Goal: Obtain resource: Download file/media

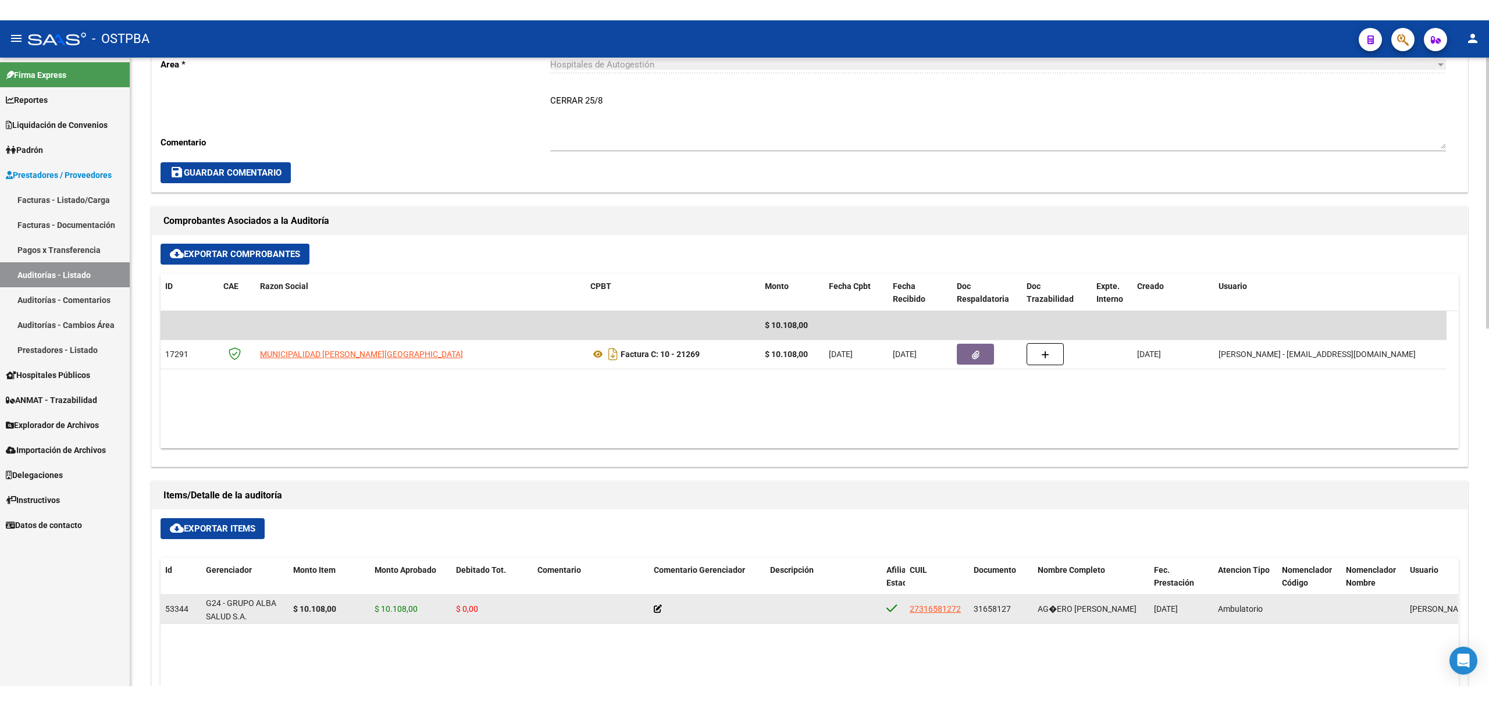
scroll to position [465, 0]
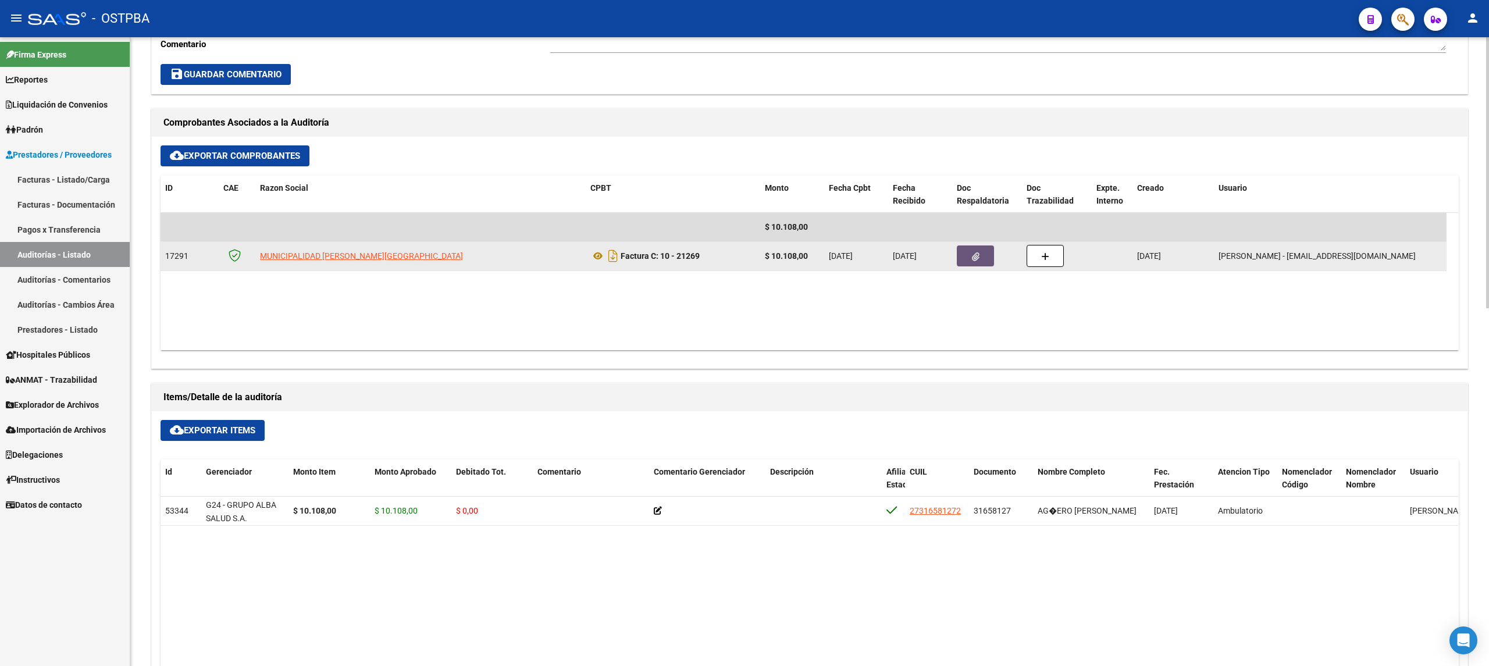
click at [969, 254] on button "button" at bounding box center [975, 255] width 37 height 21
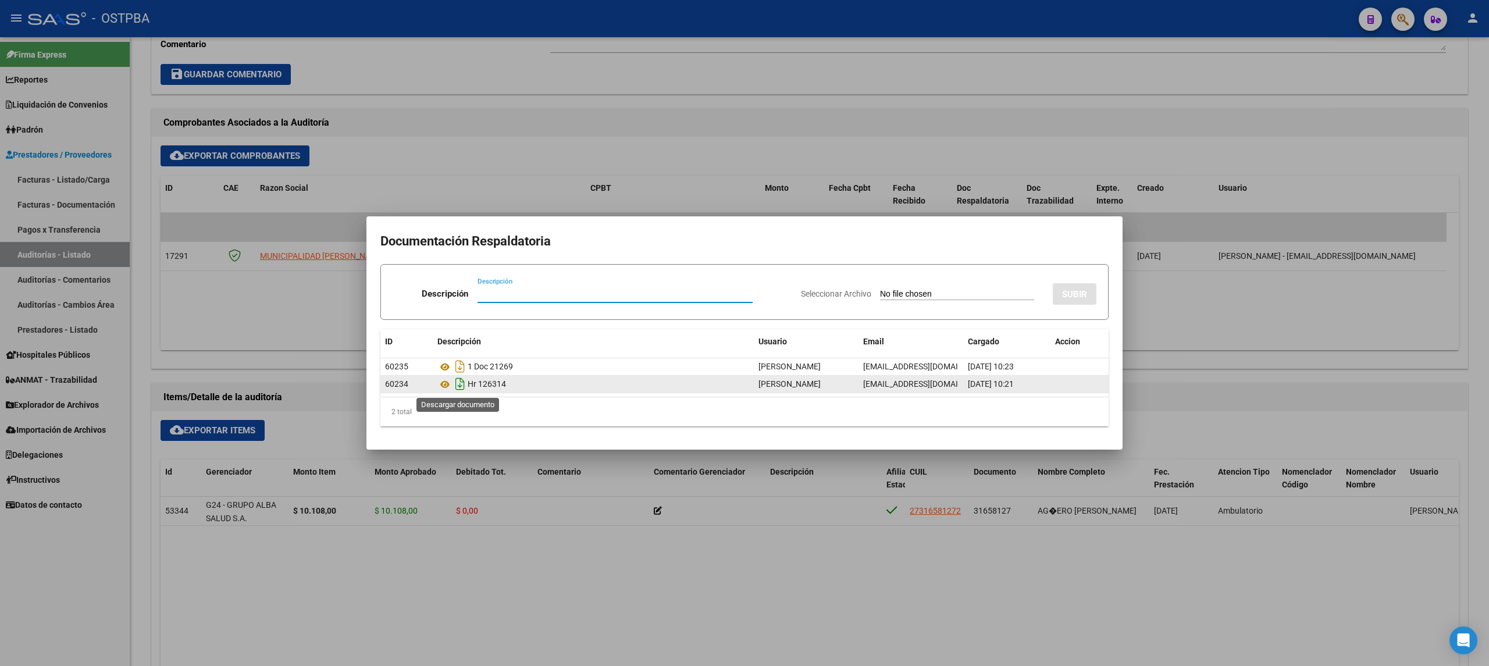
click at [466, 385] on icon "Descargar documento" at bounding box center [460, 384] width 15 height 19
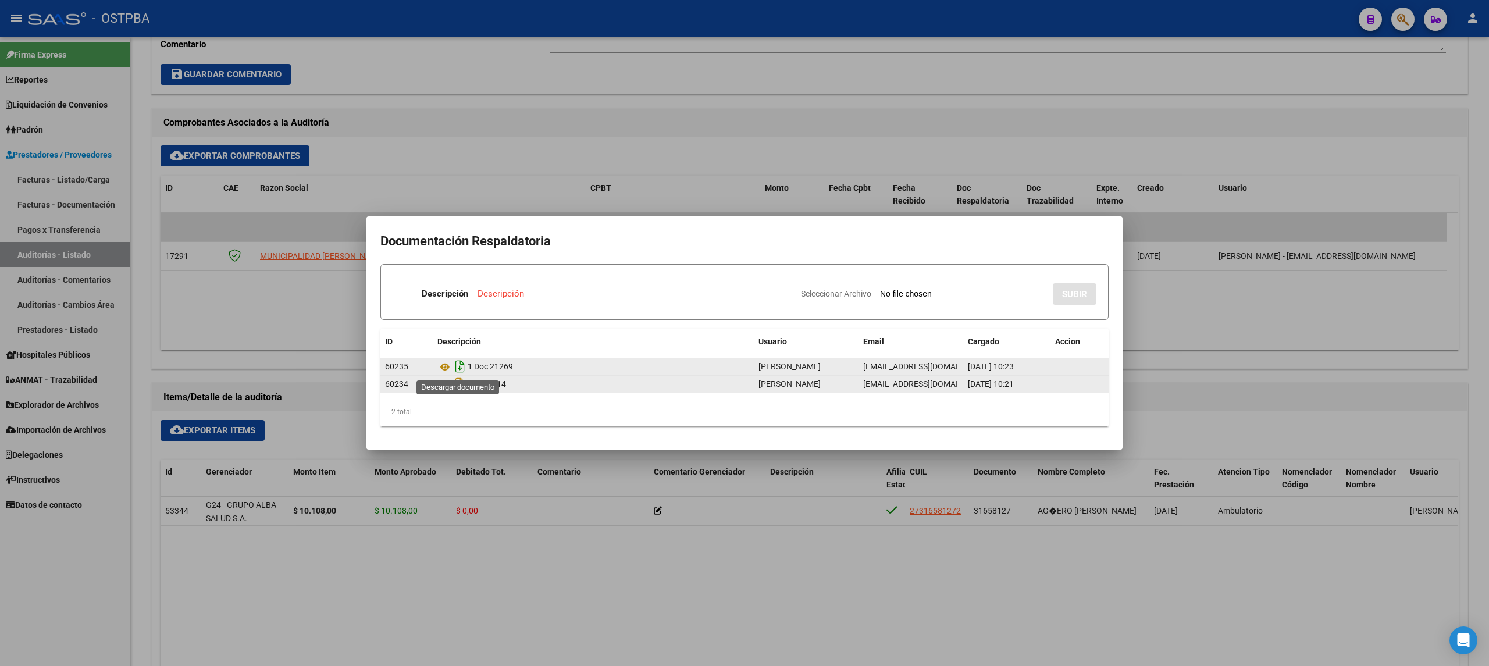
click at [460, 364] on icon "Descargar documento" at bounding box center [460, 366] width 15 height 19
click at [1190, 324] on div at bounding box center [744, 333] width 1489 height 666
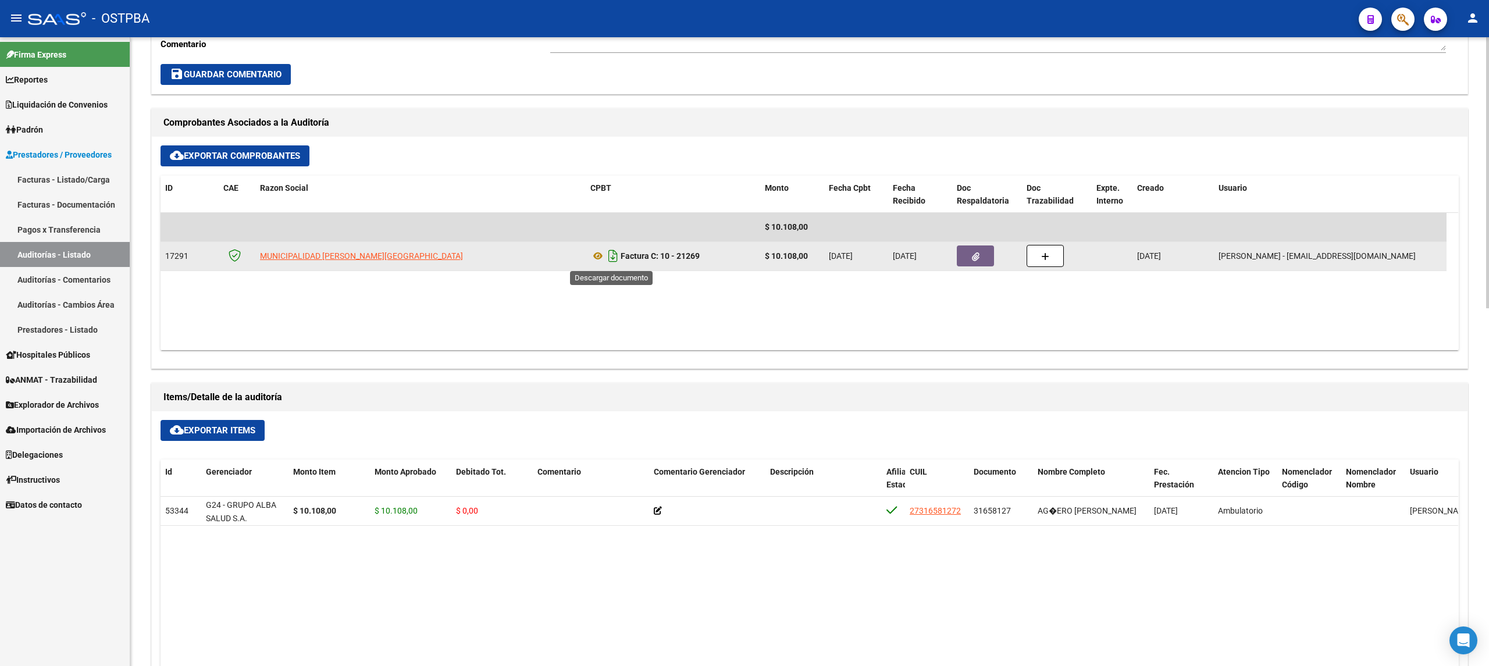
click at [615, 255] on icon "Descargar documento" at bounding box center [613, 256] width 15 height 19
click at [964, 254] on button "button" at bounding box center [975, 255] width 37 height 21
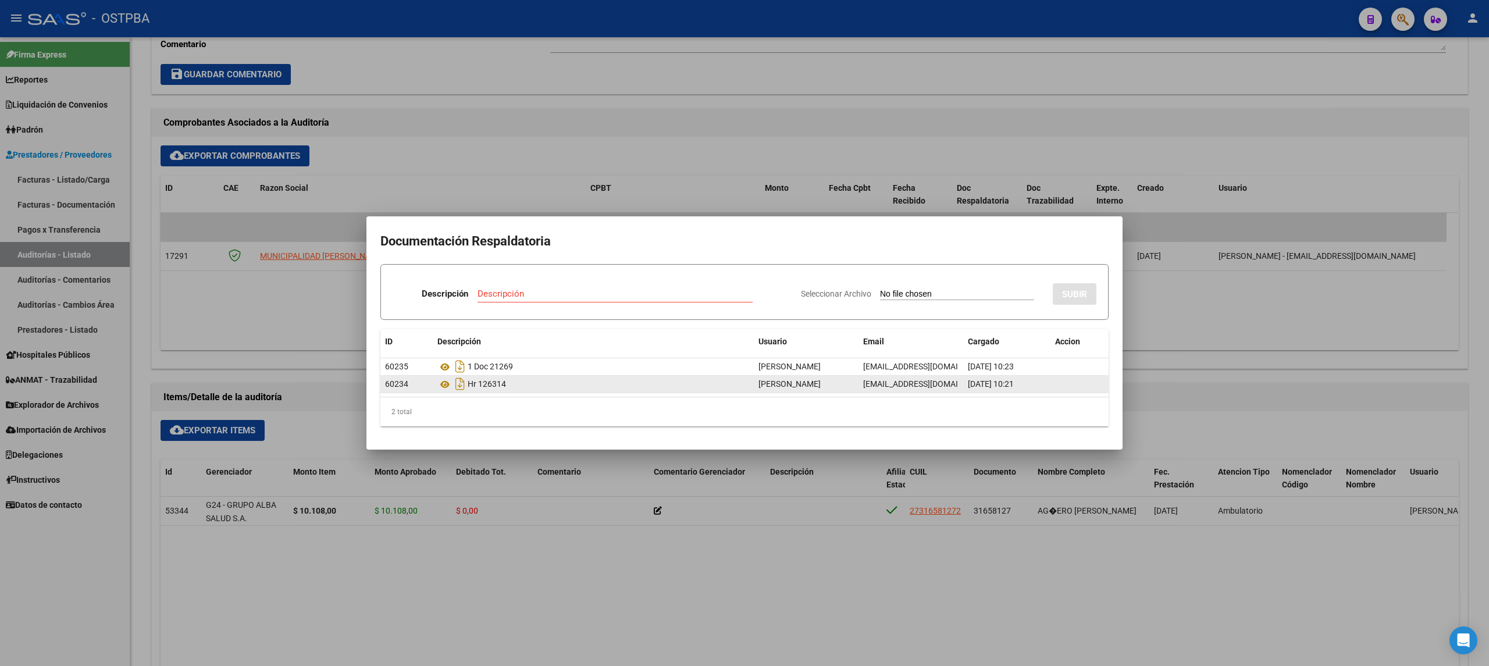
click at [473, 385] on div "Hr 126314" at bounding box center [593, 384] width 312 height 19
click at [458, 387] on icon "Descargar documento" at bounding box center [460, 384] width 15 height 19
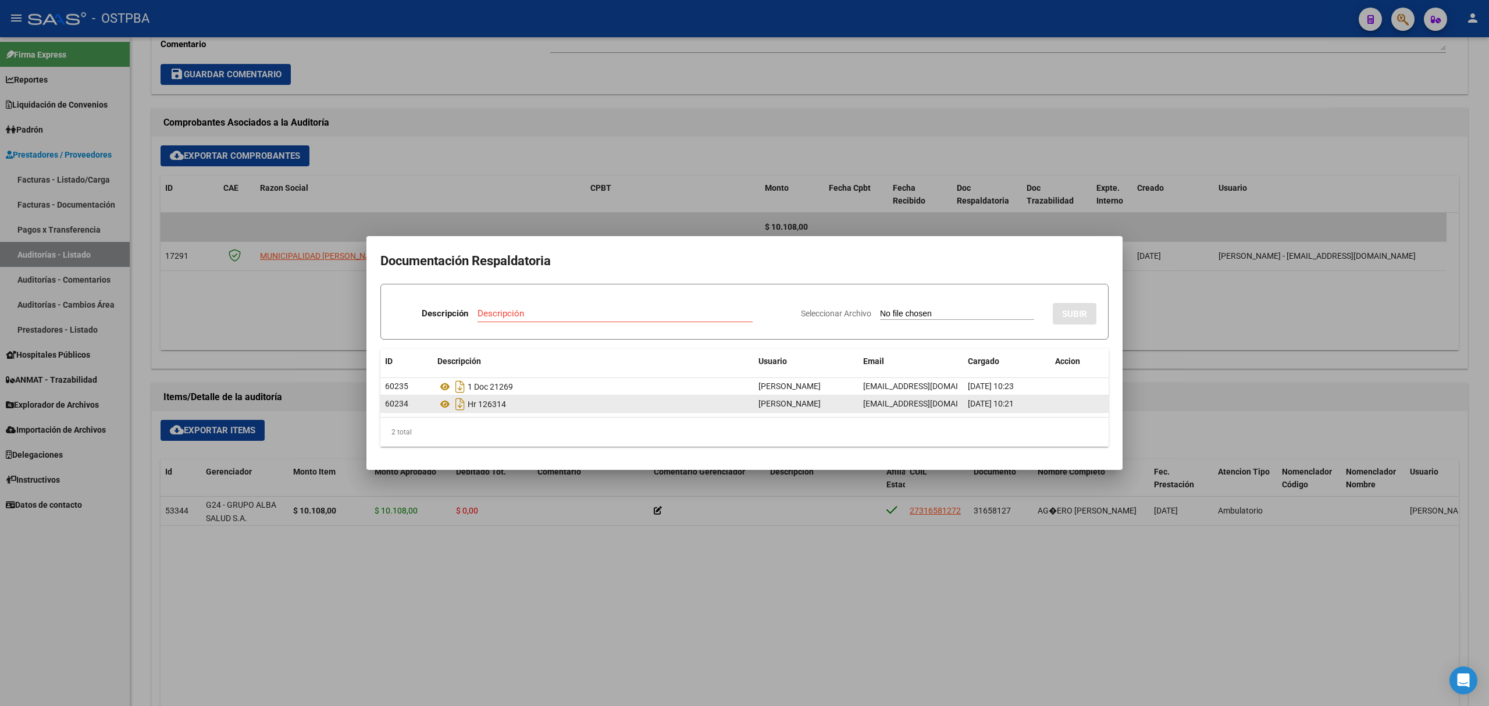
click at [821, 91] on div at bounding box center [744, 353] width 1489 height 706
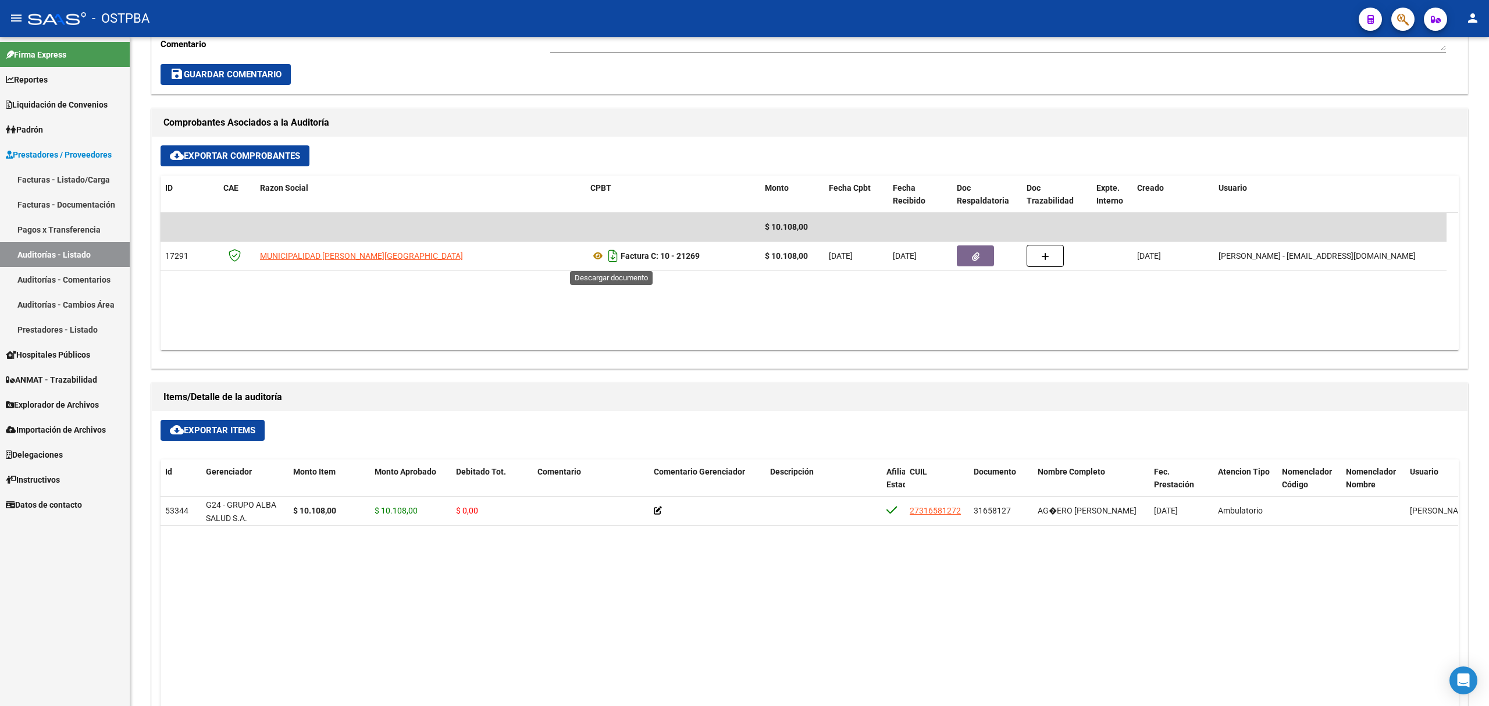
click at [610, 257] on icon "Descargar documento" at bounding box center [613, 256] width 15 height 19
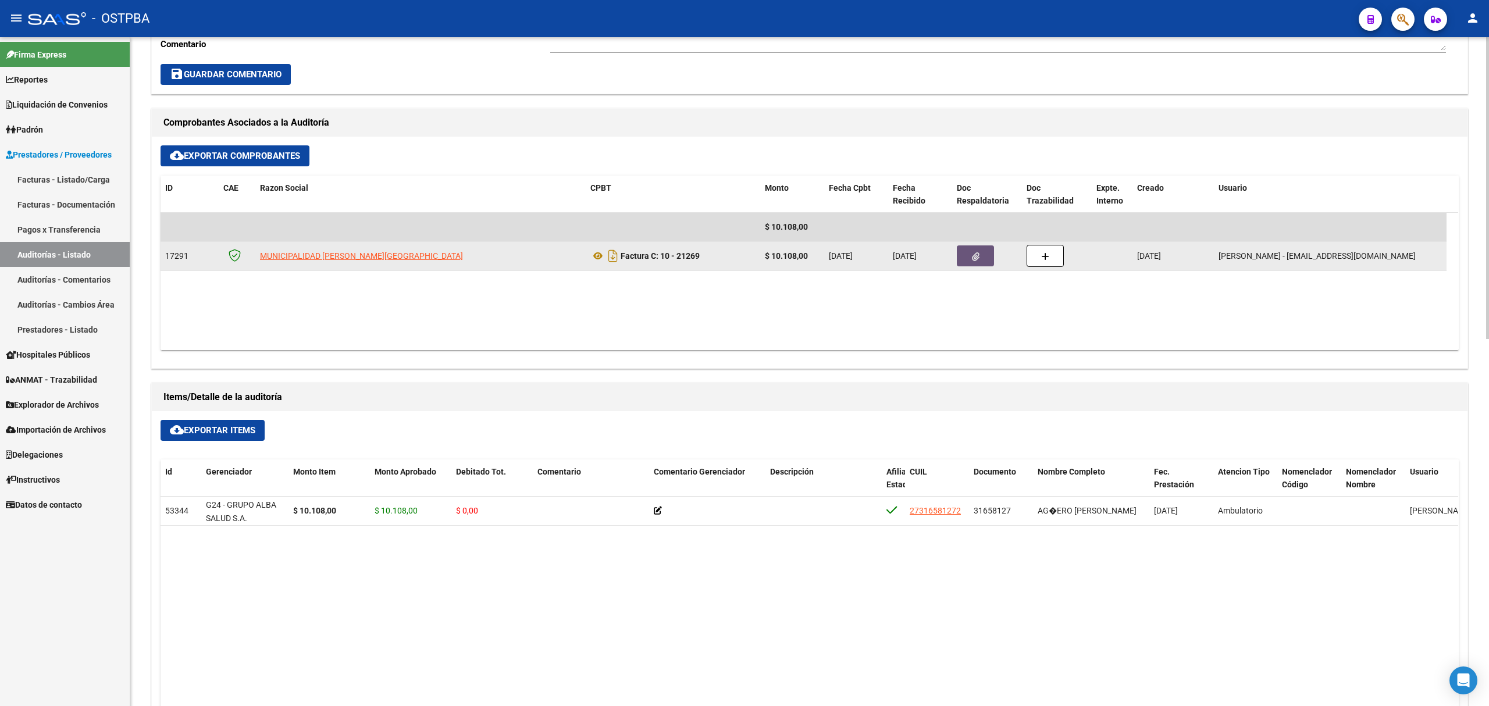
click at [975, 255] on icon "button" at bounding box center [976, 256] width 8 height 9
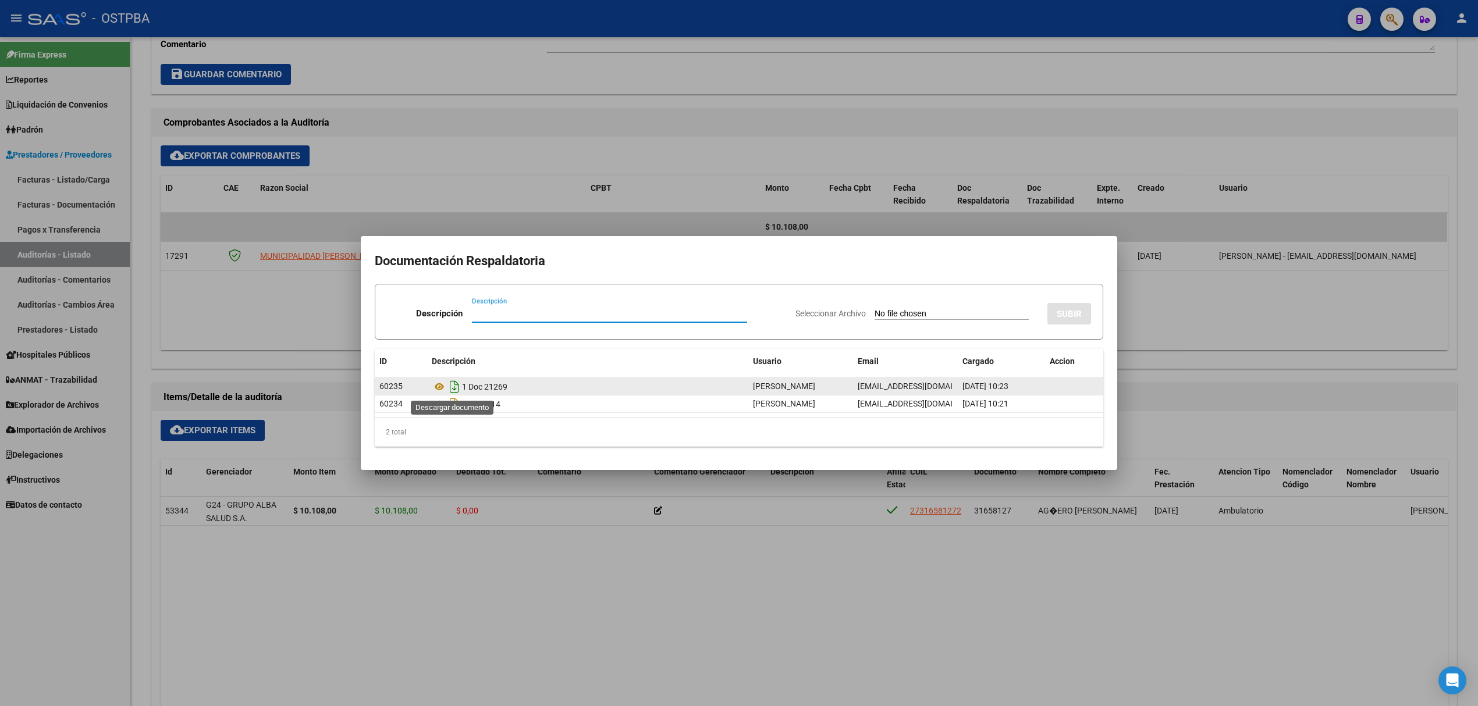
click at [457, 392] on icon "Descargar documento" at bounding box center [454, 387] width 15 height 19
click at [457, 385] on icon "Descargar documento" at bounding box center [454, 387] width 15 height 19
click at [543, 159] on div at bounding box center [739, 353] width 1478 height 706
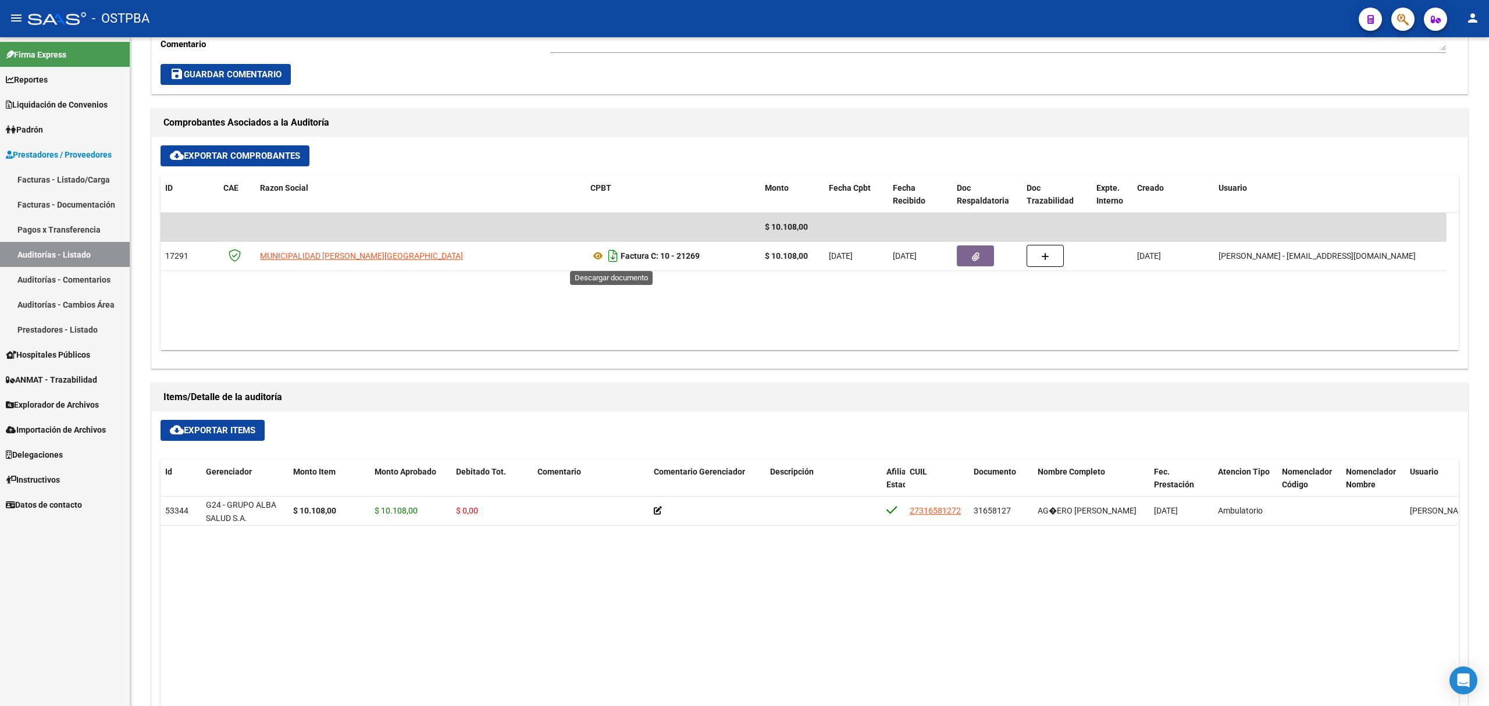
click at [617, 263] on icon "Descargar documento" at bounding box center [613, 256] width 15 height 19
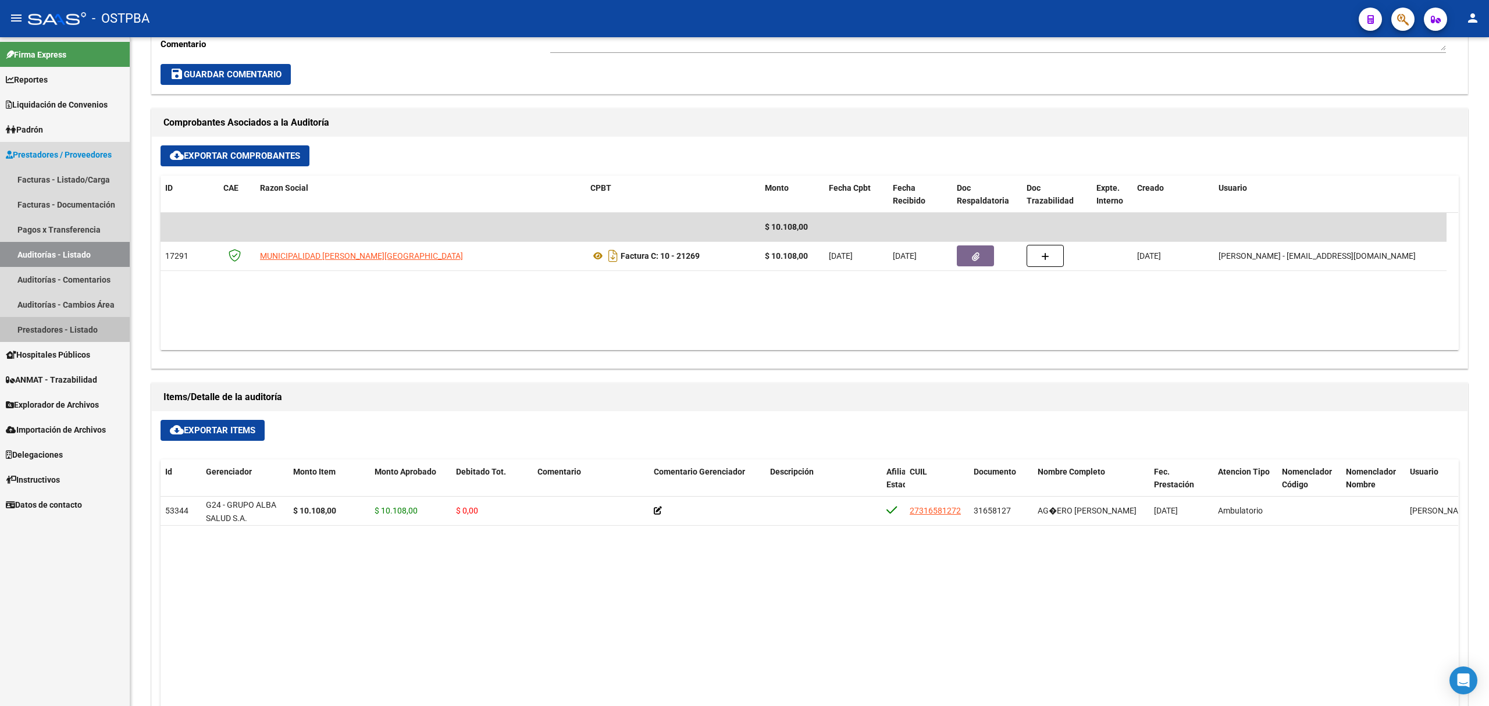
click at [54, 329] on link "Prestadores - Listado" at bounding box center [65, 329] width 130 height 25
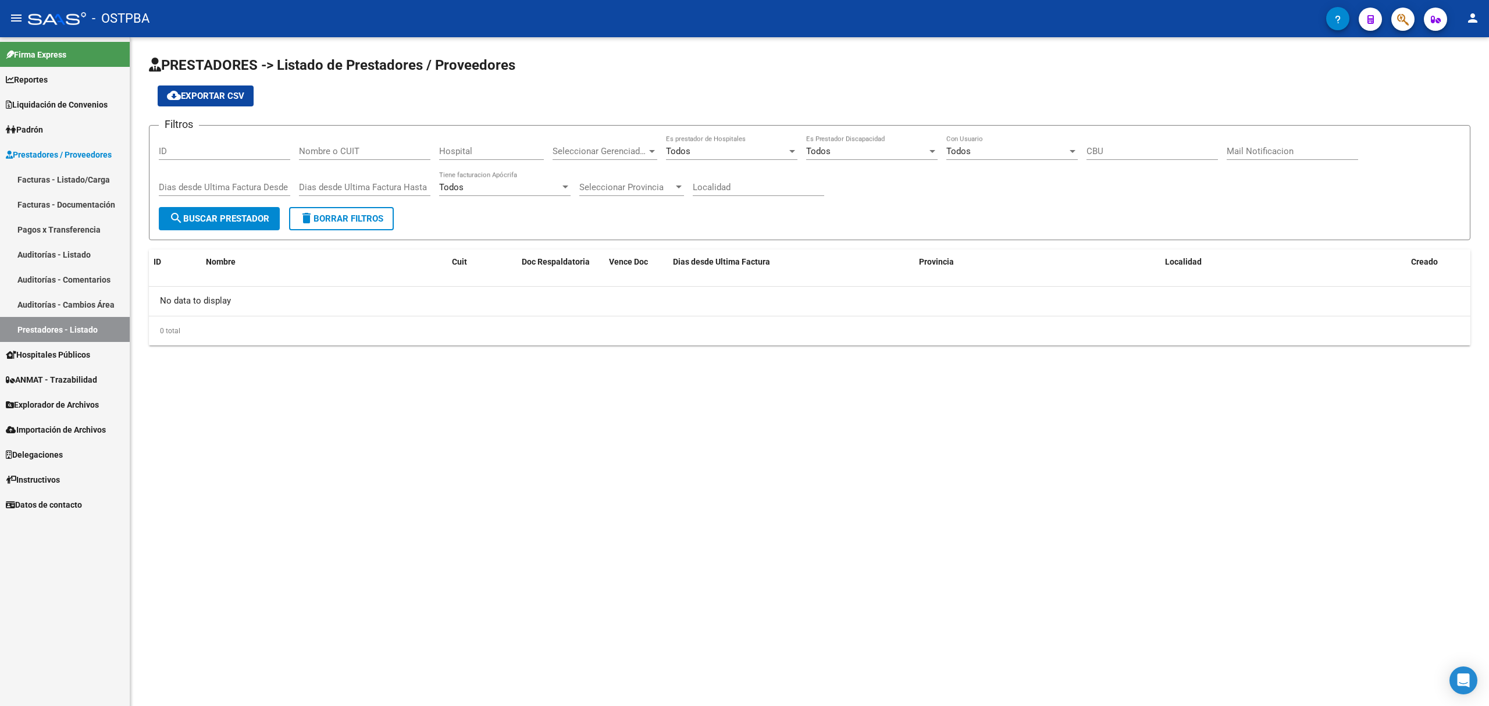
click at [52, 252] on link "Auditorías - Listado" at bounding box center [65, 254] width 130 height 25
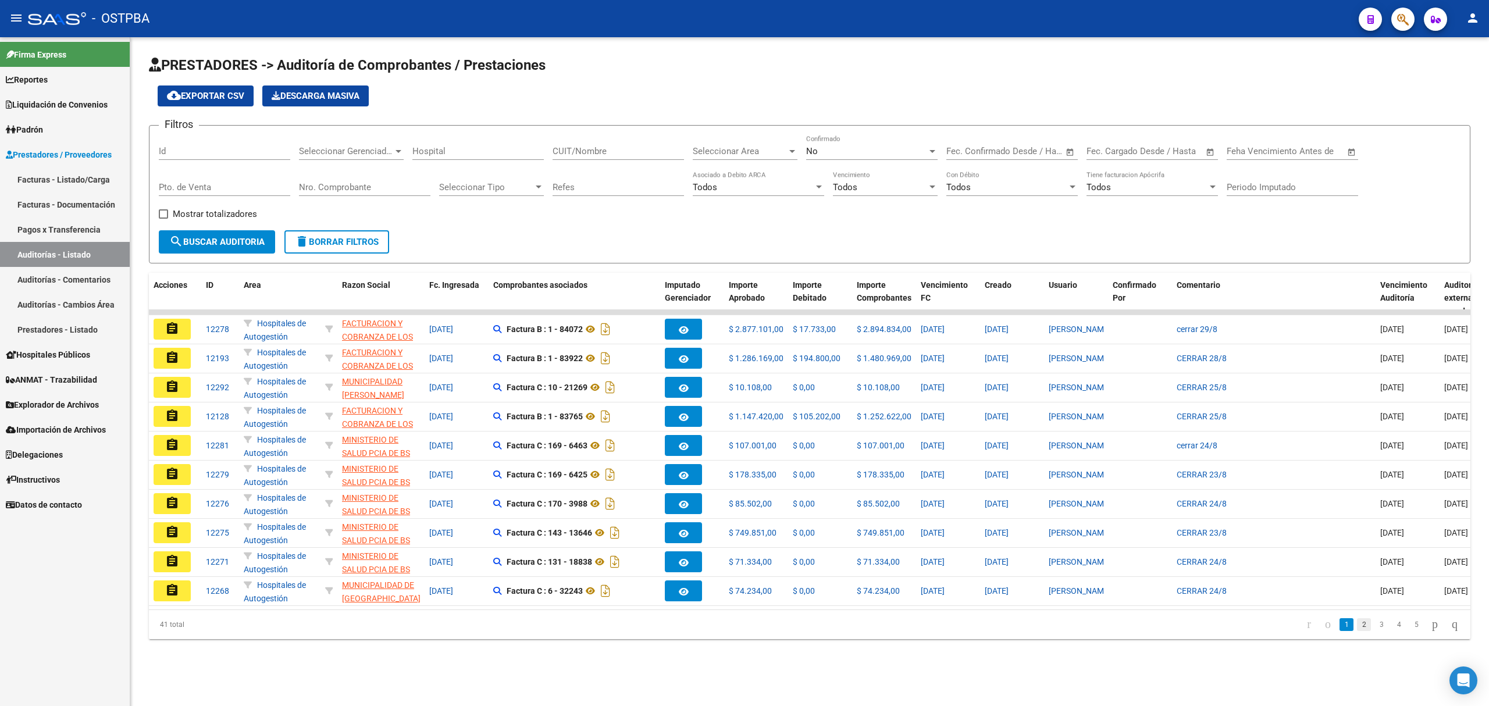
click at [1357, 631] on link "2" at bounding box center [1364, 624] width 14 height 13
click at [1340, 631] on link "1" at bounding box center [1347, 624] width 14 height 13
click at [1375, 631] on link "3" at bounding box center [1382, 624] width 14 height 13
click at [1357, 631] on link "2" at bounding box center [1364, 624] width 14 height 13
click at [1375, 631] on link "3" at bounding box center [1382, 624] width 14 height 13
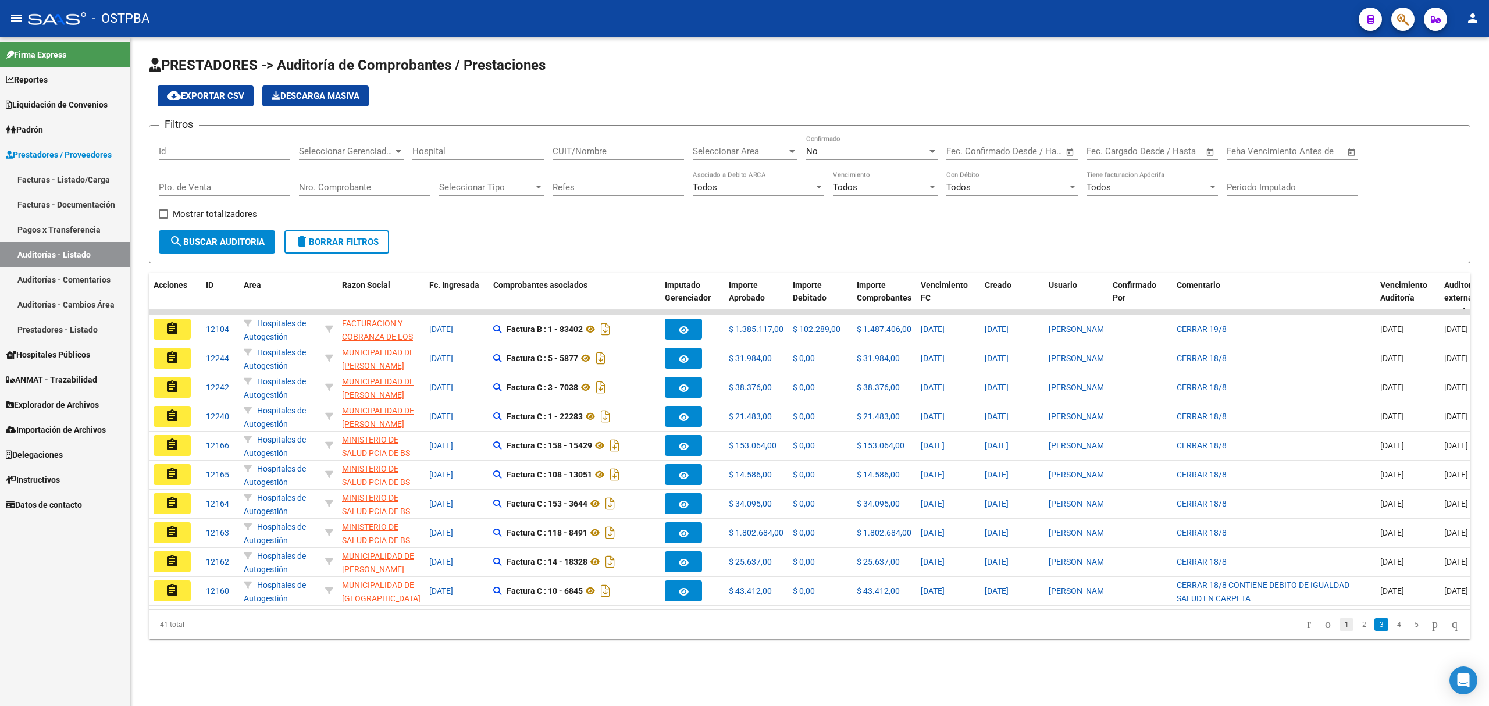
click at [1340, 631] on link "1" at bounding box center [1347, 624] width 14 height 13
